Goal: Information Seeking & Learning: Learn about a topic

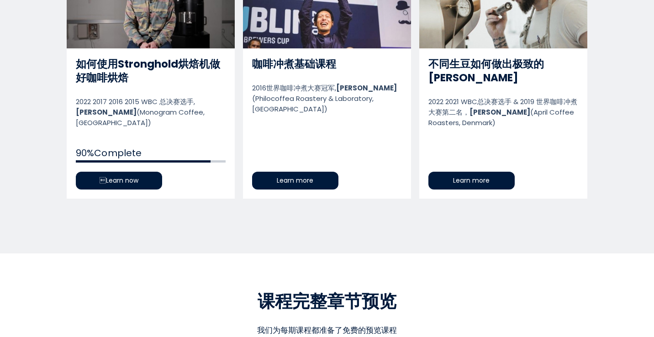
scroll to position [530, 0]
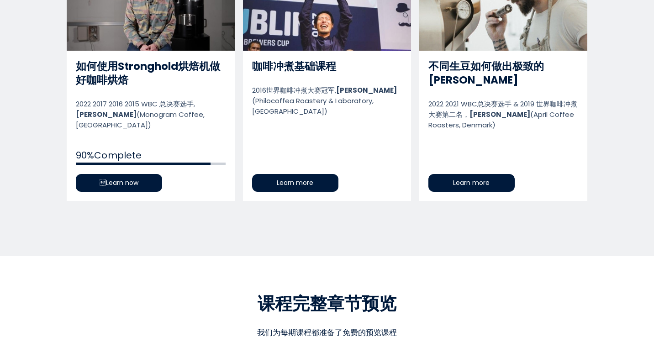
click at [143, 169] on link "如何使用Stronghold烘焙机做好咖啡烘焙" at bounding box center [151, 78] width 168 height 245
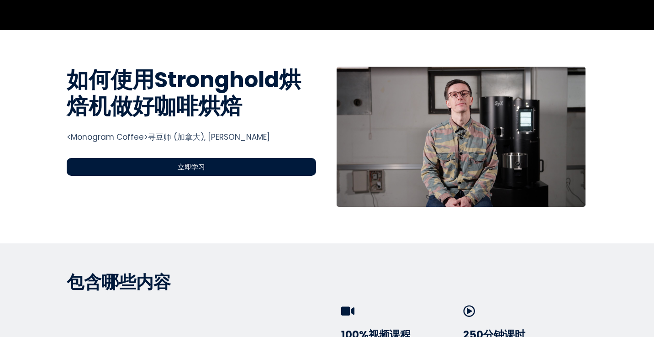
scroll to position [295, 0]
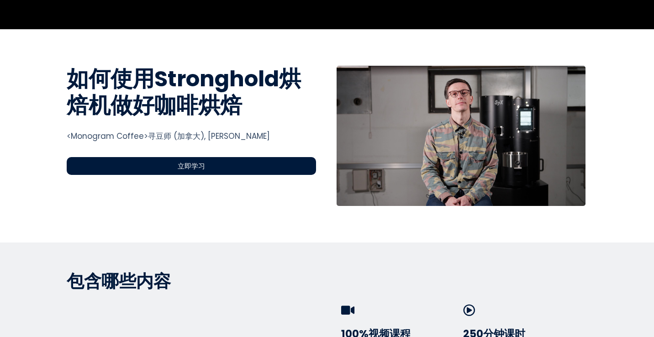
click at [198, 169] on span "立即学习" at bounding box center [191, 166] width 27 height 11
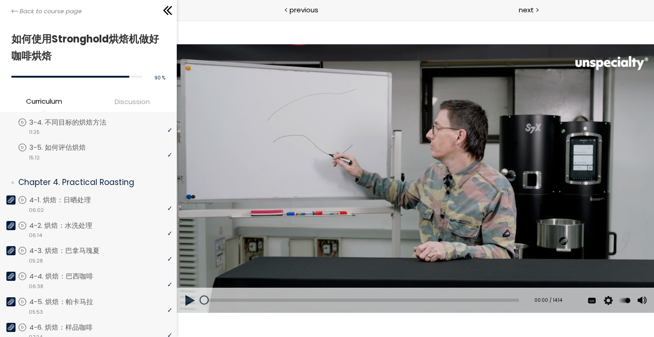
scroll to position [458, 0]
click at [91, 259] on div "video 05:28" at bounding box center [95, 259] width 154 height 9
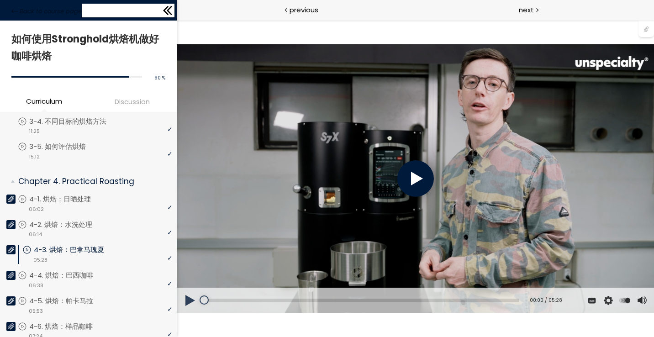
click at [167, 11] on icon at bounding box center [168, 11] width 14 height 14
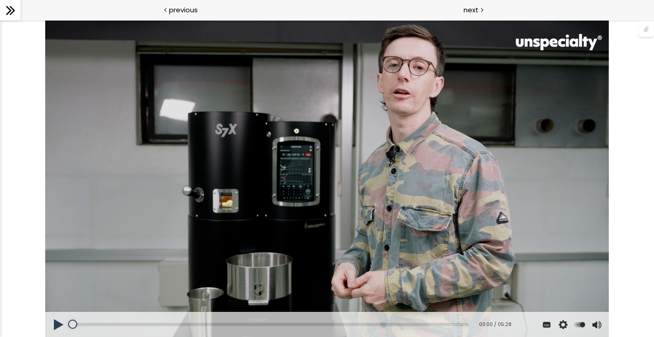
click at [58, 323] on button at bounding box center [58, 325] width 27 height 26
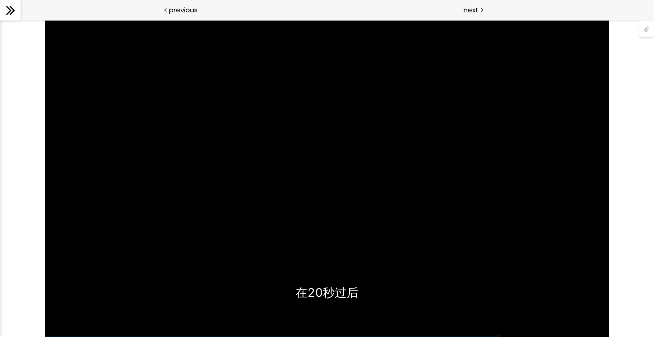
click at [12, 4] on icon at bounding box center [11, 11] width 14 height 14
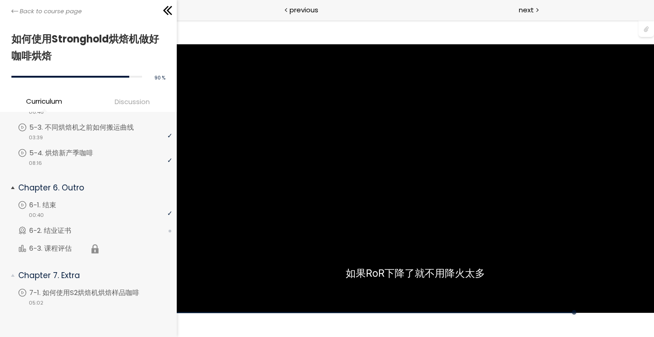
scroll to position [857, 0]
click at [105, 293] on li "You have to complete unit (7-1. 如何使用S2烘焙机烘焙样品咖啡) in order to continue. 7-1. 如何使…" at bounding box center [95, 297] width 154 height 19
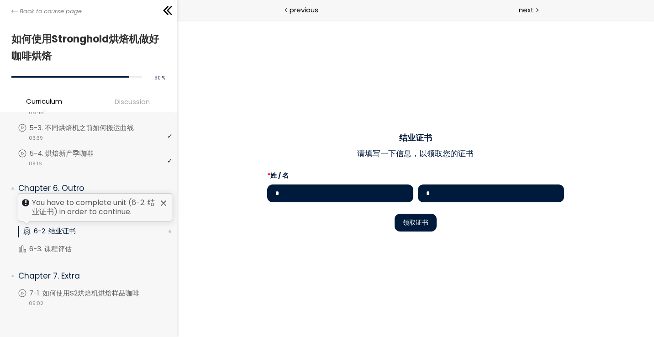
click at [457, 193] on input "*" at bounding box center [490, 194] width 146 height 18
type input "**"
click at [431, 223] on button "领取证书" at bounding box center [415, 223] width 42 height 18
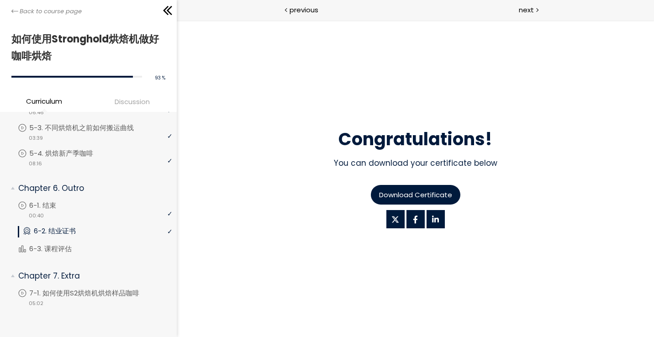
click at [407, 195] on span "Download Certificate" at bounding box center [415, 195] width 73 height 11
click at [98, 246] on link "6-3. 课程评估" at bounding box center [95, 249] width 154 height 10
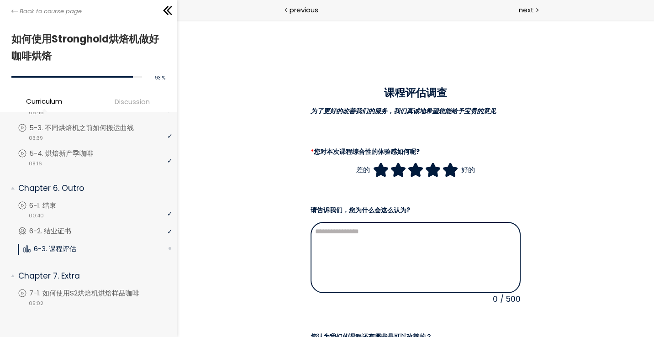
click at [454, 169] on icon at bounding box center [449, 169] width 17 height 17
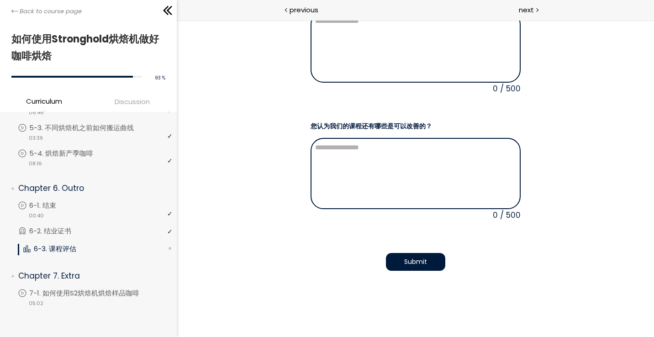
scroll to position [211, 0]
click at [421, 264] on span "Submit" at bounding box center [415, 262] width 23 height 10
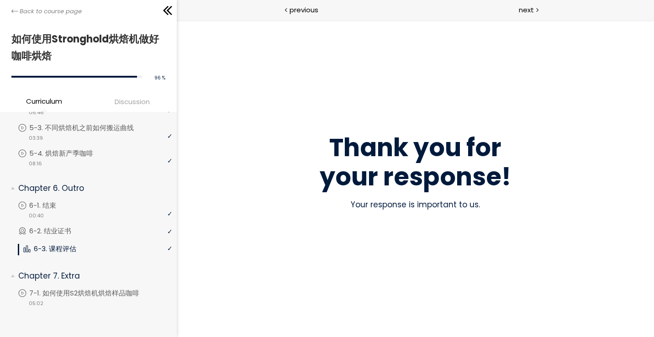
scroll to position [0, 0]
click at [119, 292] on p "7-1. 如何使用S2烘焙机烘焙样品咖啡" at bounding box center [96, 293] width 128 height 10
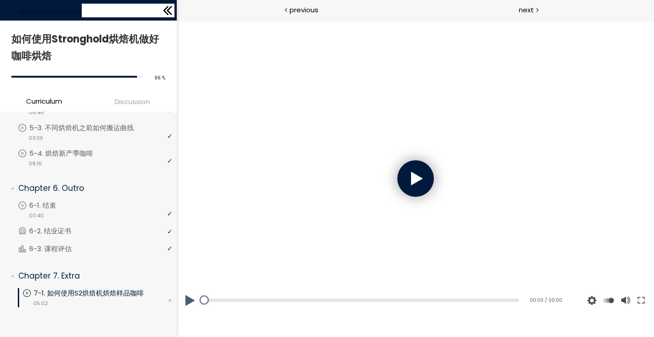
click at [169, 11] on icon at bounding box center [169, 10] width 5 height 9
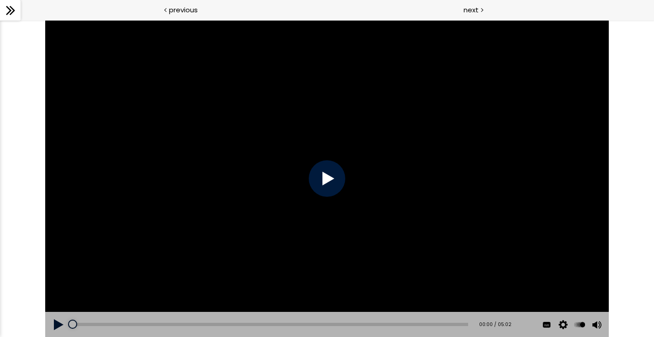
click at [332, 183] on div at bounding box center [327, 178] width 37 height 37
